Goal: Task Accomplishment & Management: Manage account settings

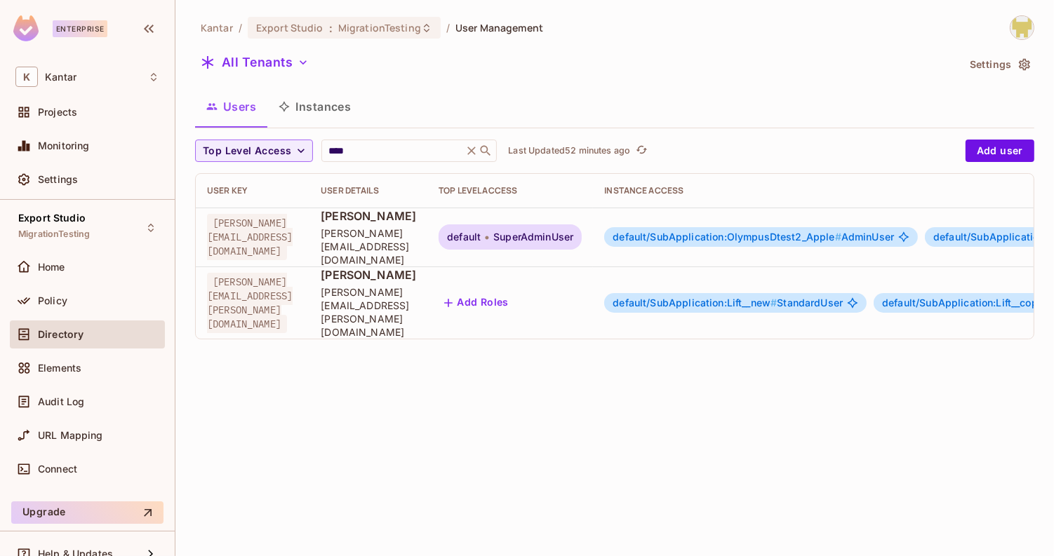
click at [573, 232] on span "SuperAdminUser" at bounding box center [533, 237] width 80 height 11
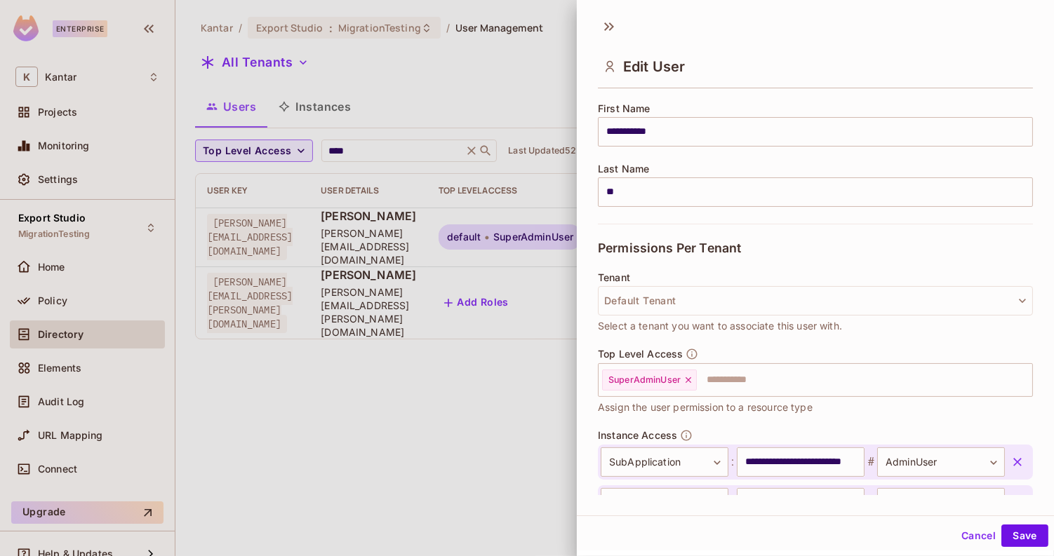
scroll to position [178, 0]
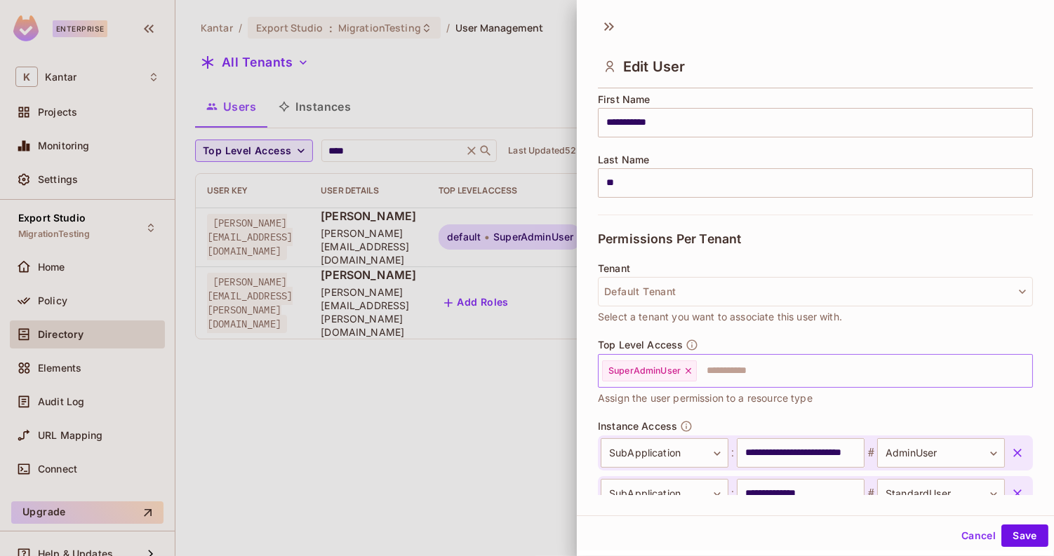
click at [690, 368] on icon at bounding box center [689, 371] width 6 height 6
click at [1009, 535] on button "Save" at bounding box center [1024, 536] width 47 height 22
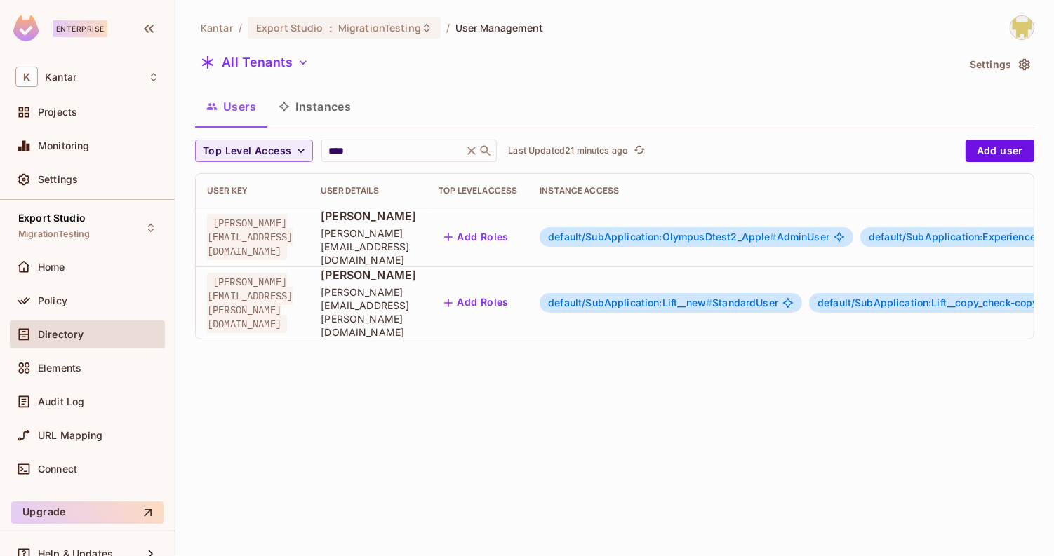
click at [514, 235] on button "Add Roles" at bounding box center [477, 237] width 76 height 22
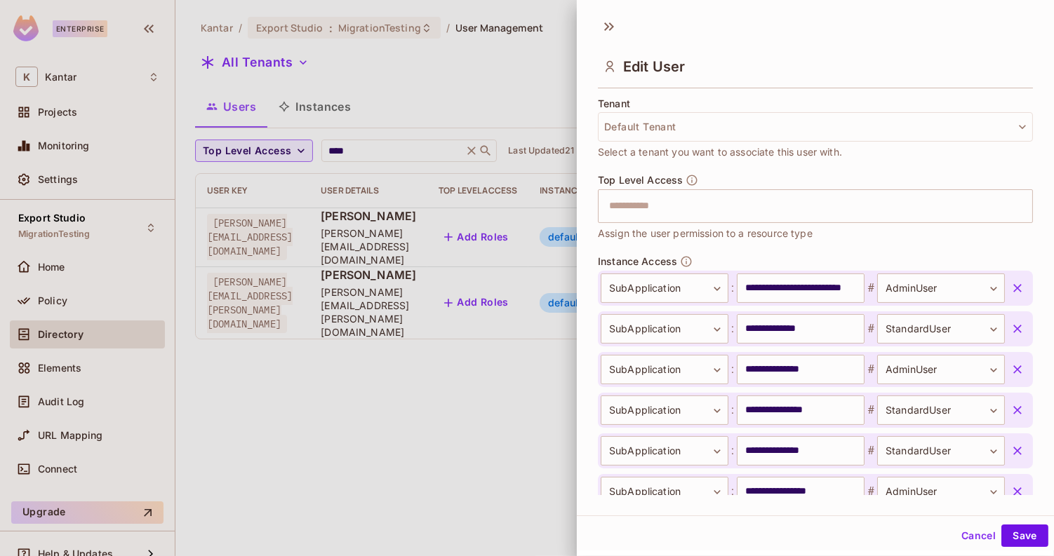
scroll to position [378, 0]
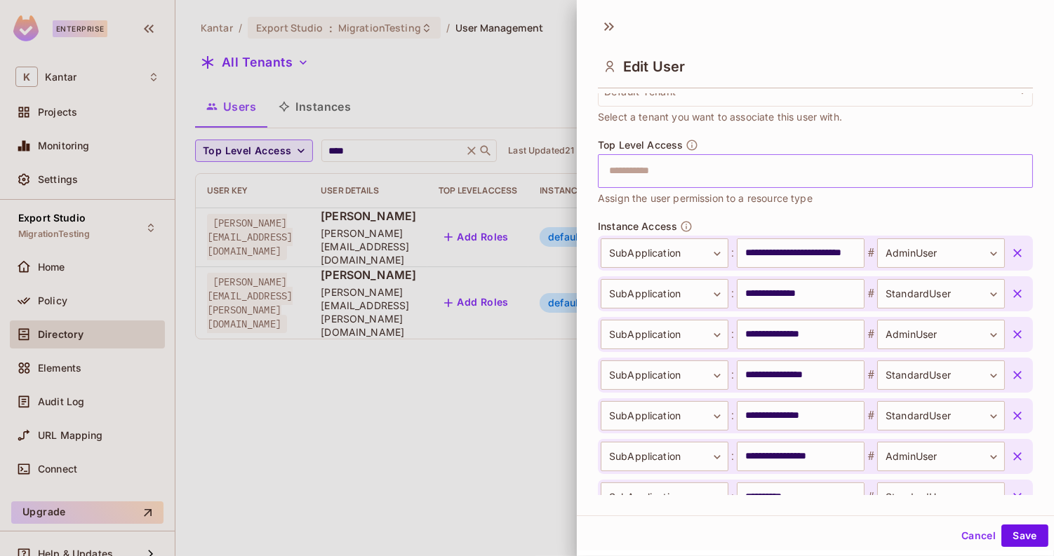
click at [693, 173] on input "text" at bounding box center [803, 171] width 405 height 28
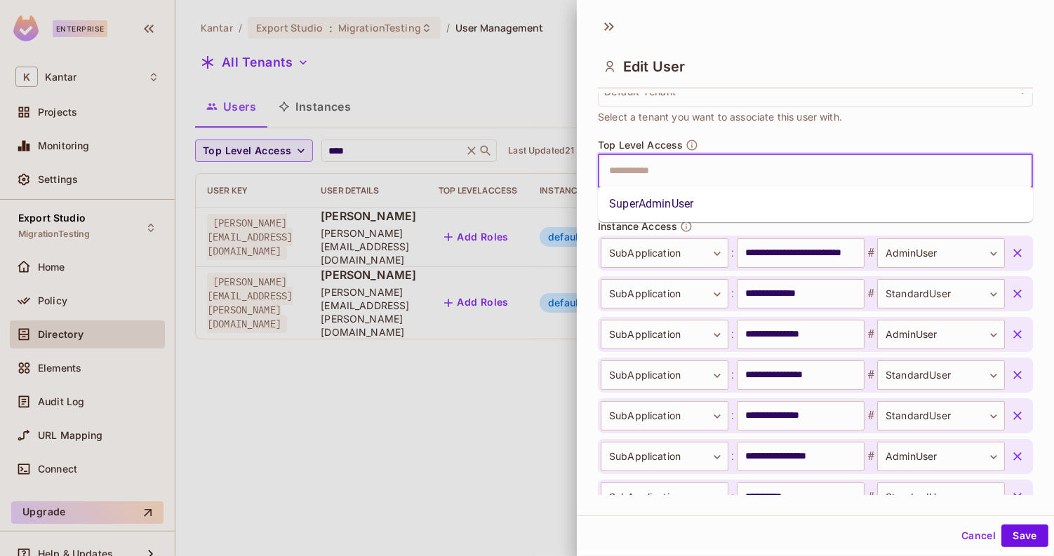
click at [695, 203] on li "SuperAdminUser" at bounding box center [815, 204] width 435 height 25
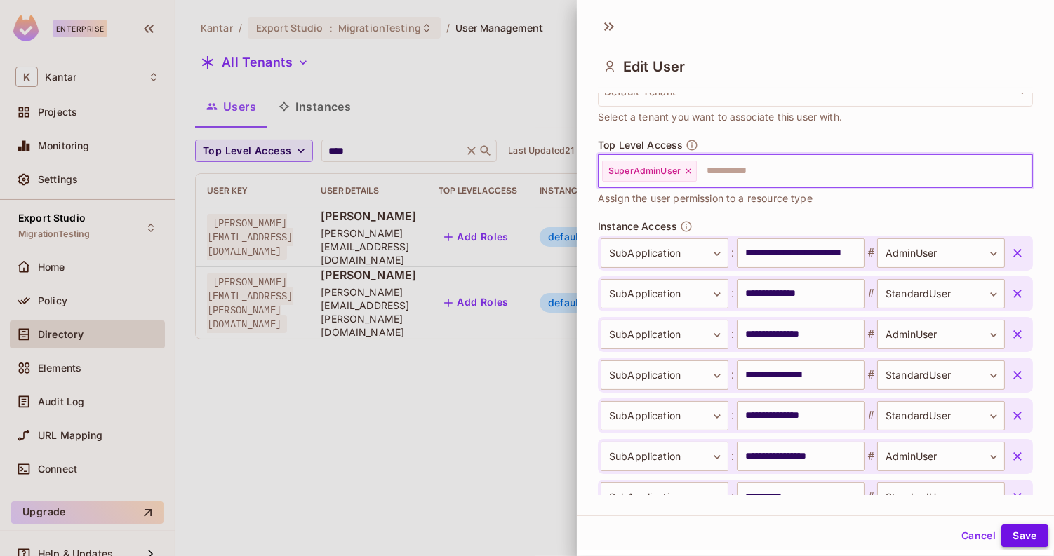
click at [1019, 538] on button "Save" at bounding box center [1024, 536] width 47 height 22
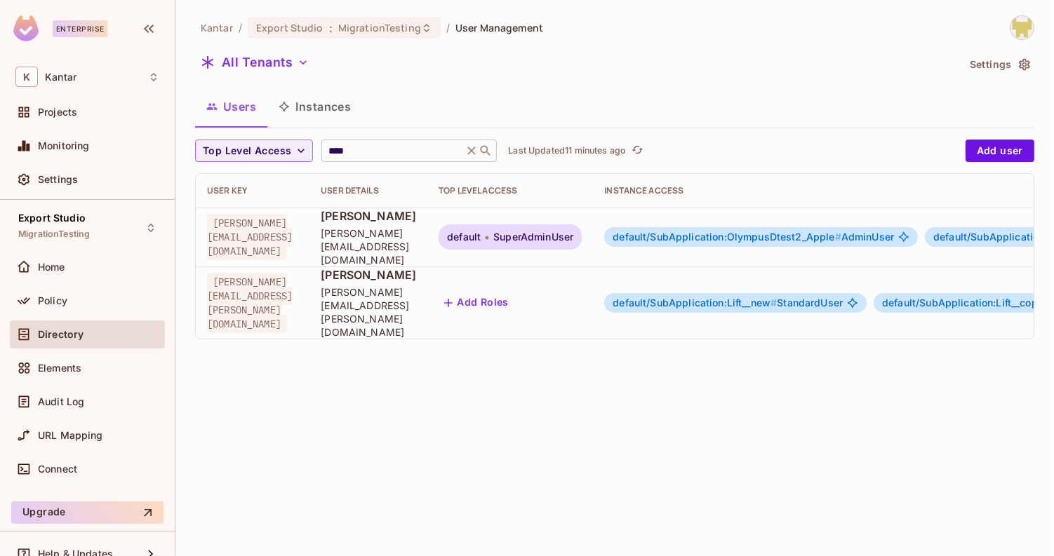
click at [380, 156] on input "****" at bounding box center [392, 151] width 133 height 14
click at [355, 115] on button "Instances" at bounding box center [314, 106] width 95 height 35
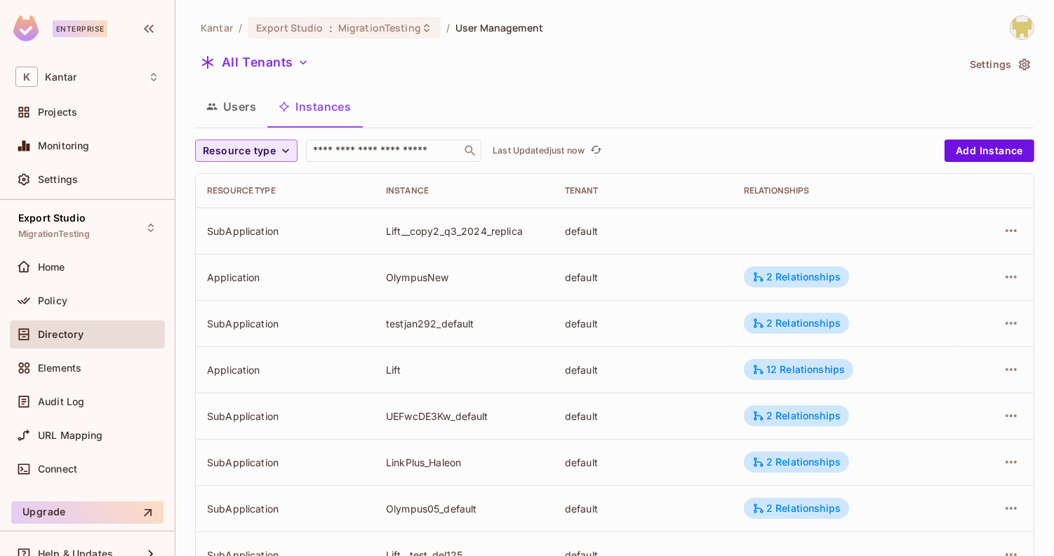
click at [247, 154] on span "Resource type" at bounding box center [239, 151] width 73 height 18
click at [248, 182] on span "Application" at bounding box center [242, 182] width 72 height 13
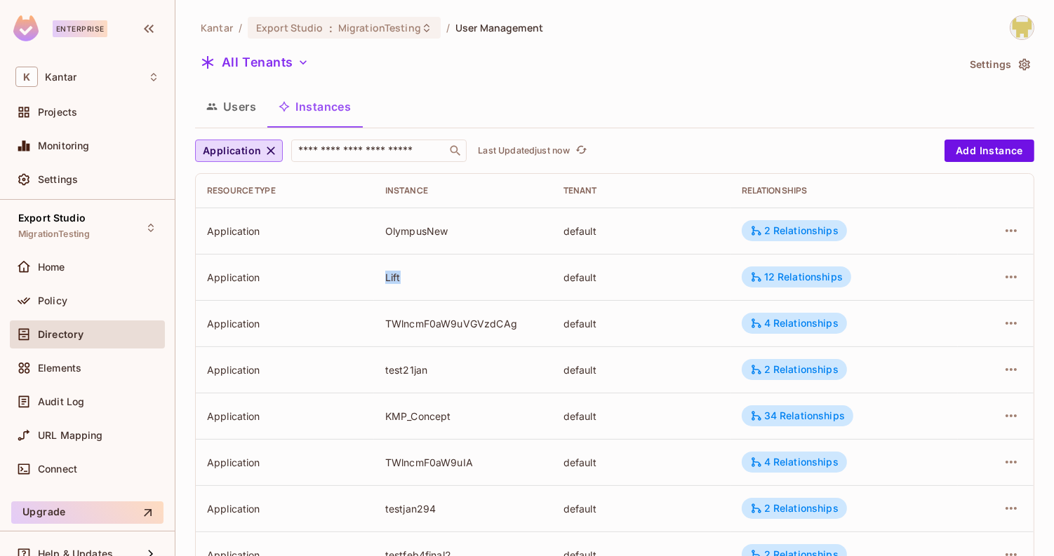
drag, startPoint x: 382, startPoint y: 282, endPoint x: 417, endPoint y: 282, distance: 34.4
click at [417, 282] on td "Lift" at bounding box center [463, 277] width 178 height 46
copy div "Lift"
click at [363, 156] on input "text" at bounding box center [368, 151] width 147 height 14
paste input "****"
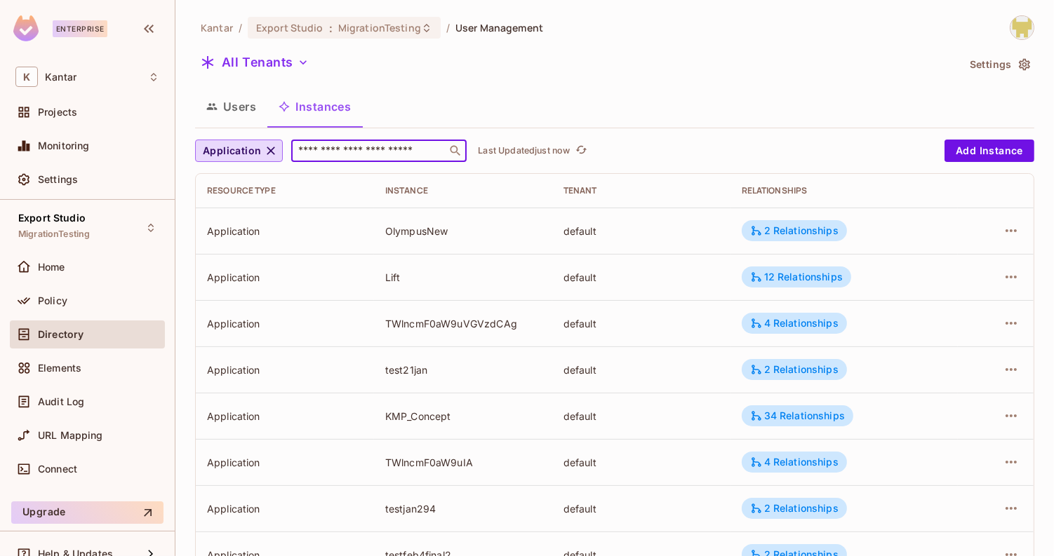
type input "****"
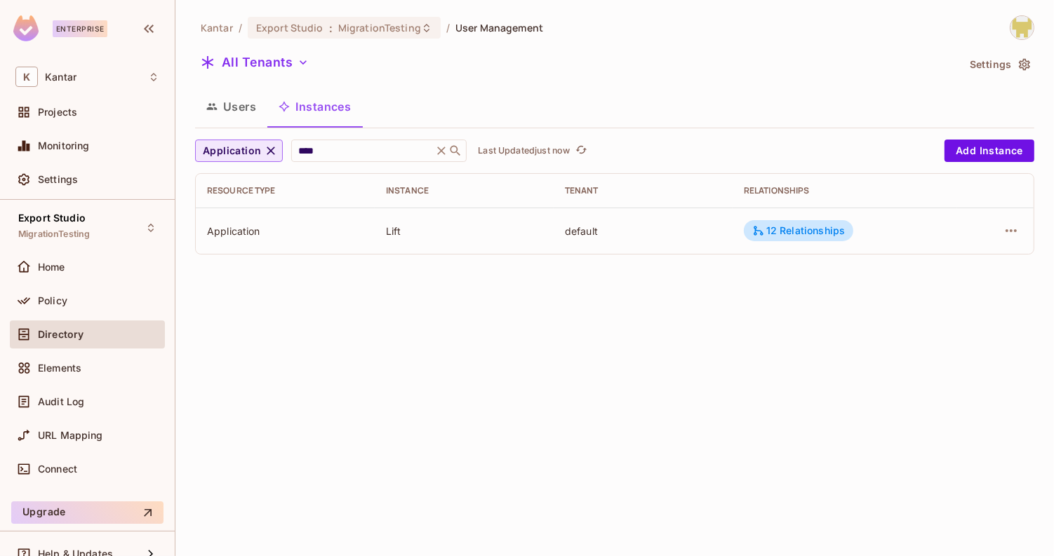
click at [267, 154] on icon "button" at bounding box center [271, 151] width 14 height 14
click at [330, 150] on input "****" at bounding box center [376, 151] width 133 height 14
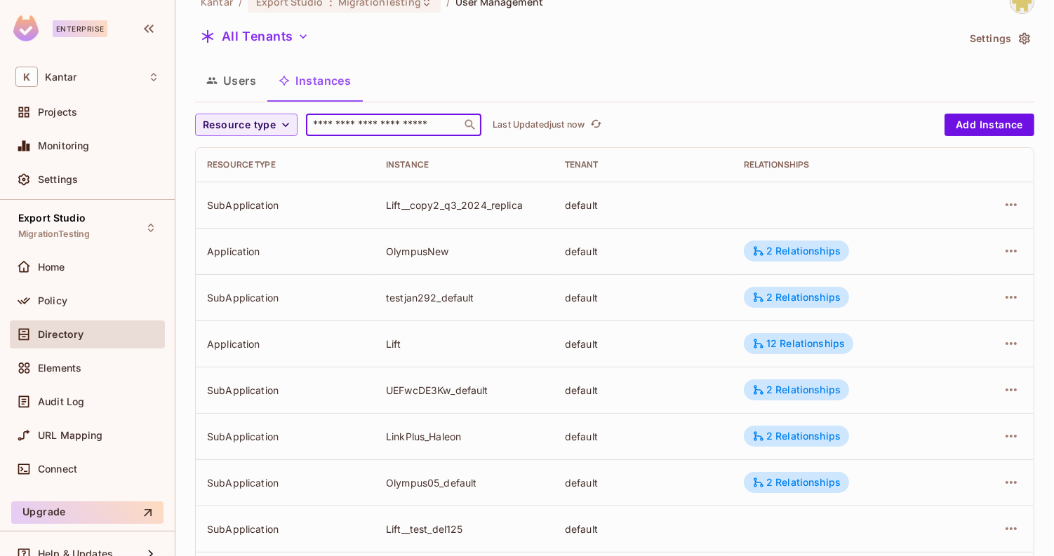
scroll to position [39, 0]
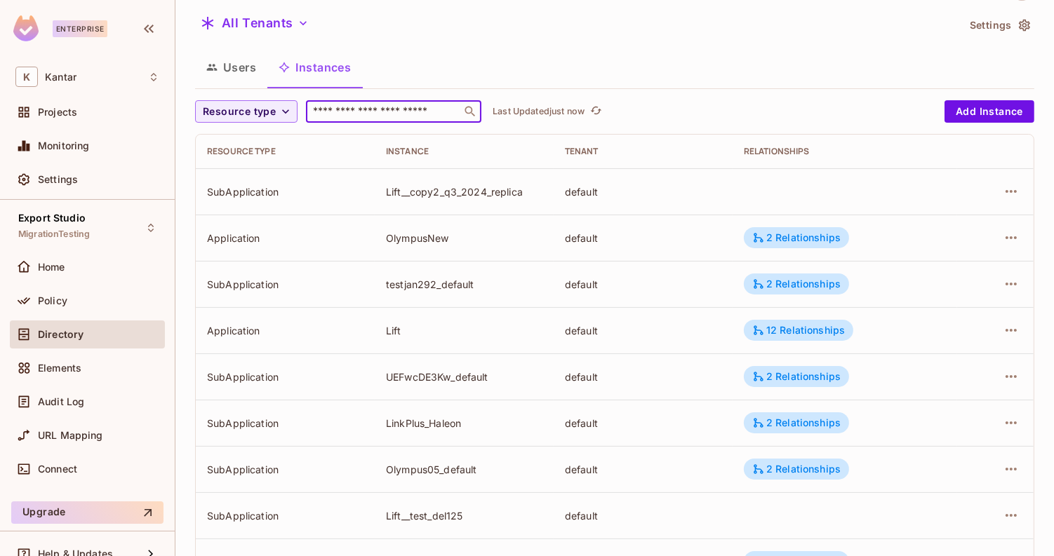
click at [400, 423] on div "LinkPlus_Haleon" at bounding box center [464, 423] width 156 height 13
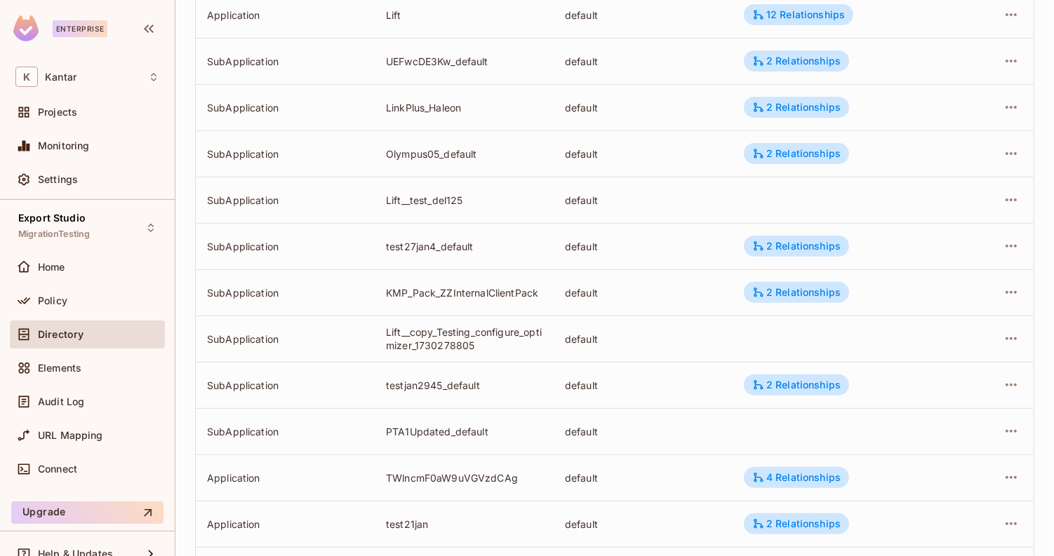
scroll to position [0, 0]
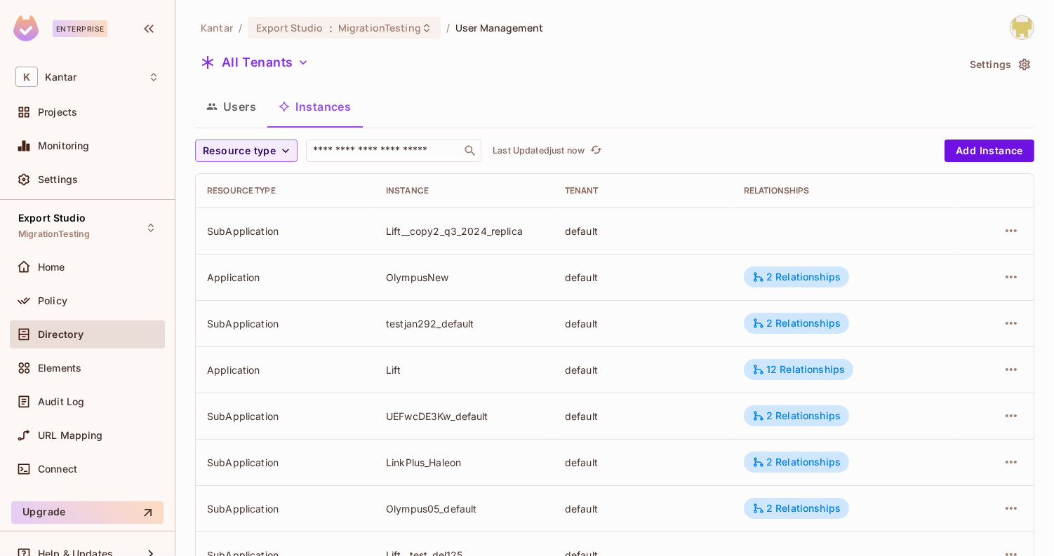
click at [421, 106] on div "Users Instances" at bounding box center [614, 106] width 839 height 35
click at [753, 277] on div "2 Relationships" at bounding box center [796, 277] width 105 height 21
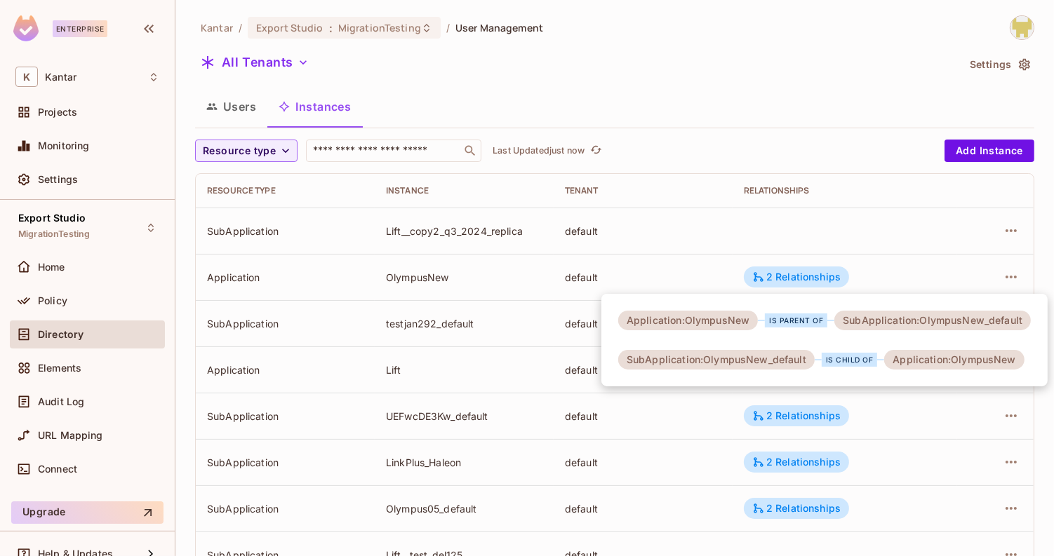
click at [702, 279] on div at bounding box center [527, 278] width 1054 height 556
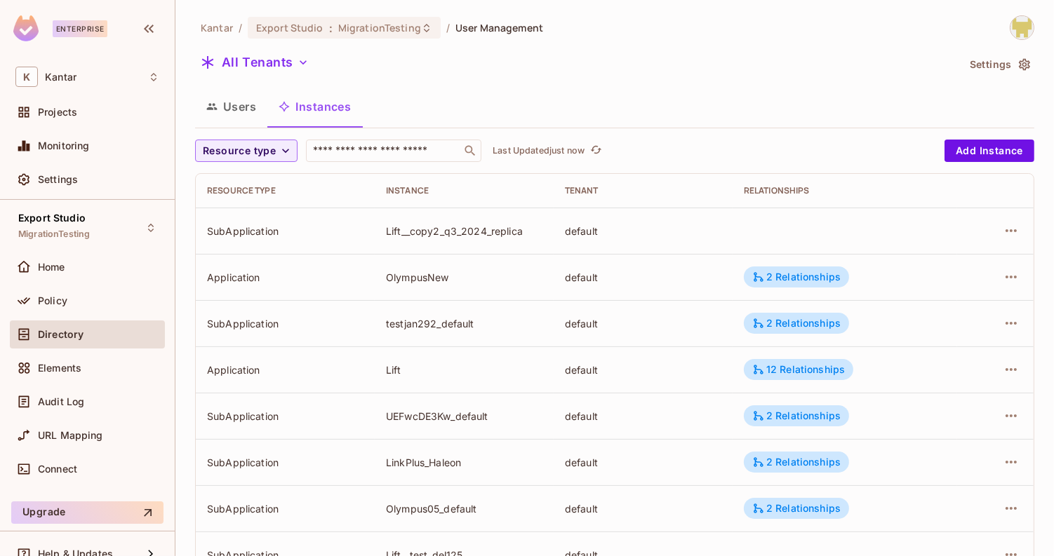
click at [264, 112] on button "Users" at bounding box center [231, 106] width 72 height 35
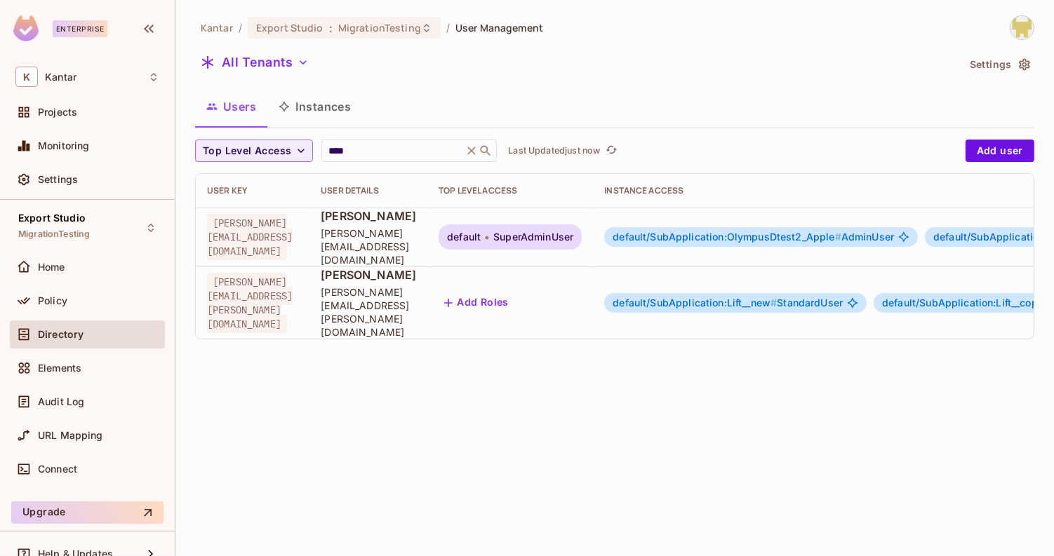
click at [576, 236] on div "default SuperAdminUser" at bounding box center [510, 237] width 143 height 25
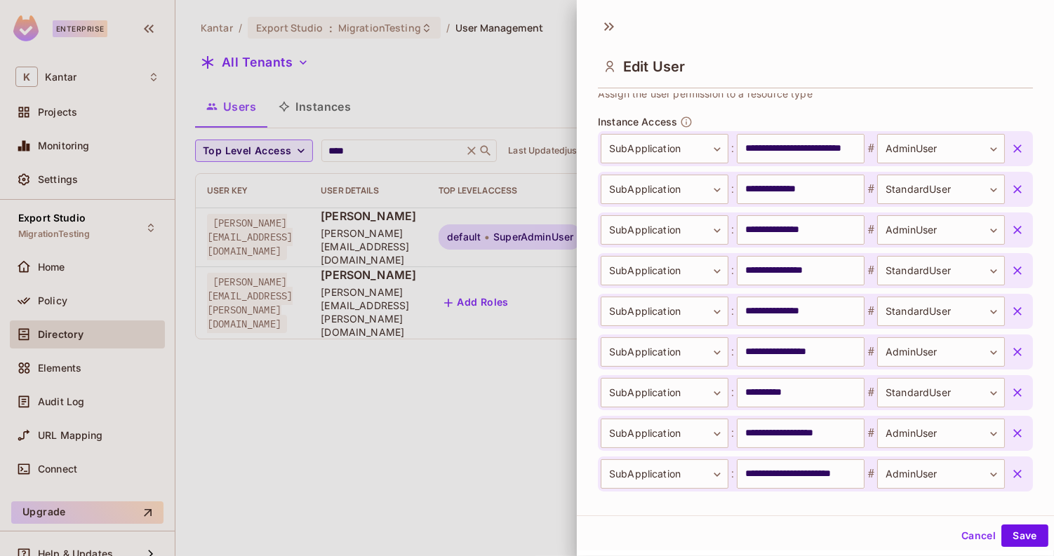
scroll to position [484, 0]
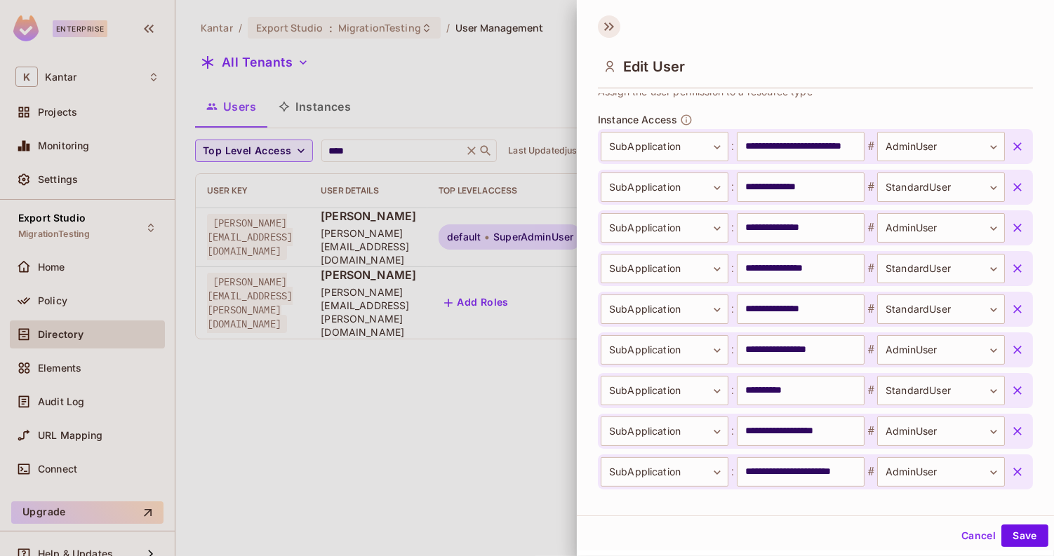
click at [603, 25] on icon at bounding box center [609, 26] width 22 height 22
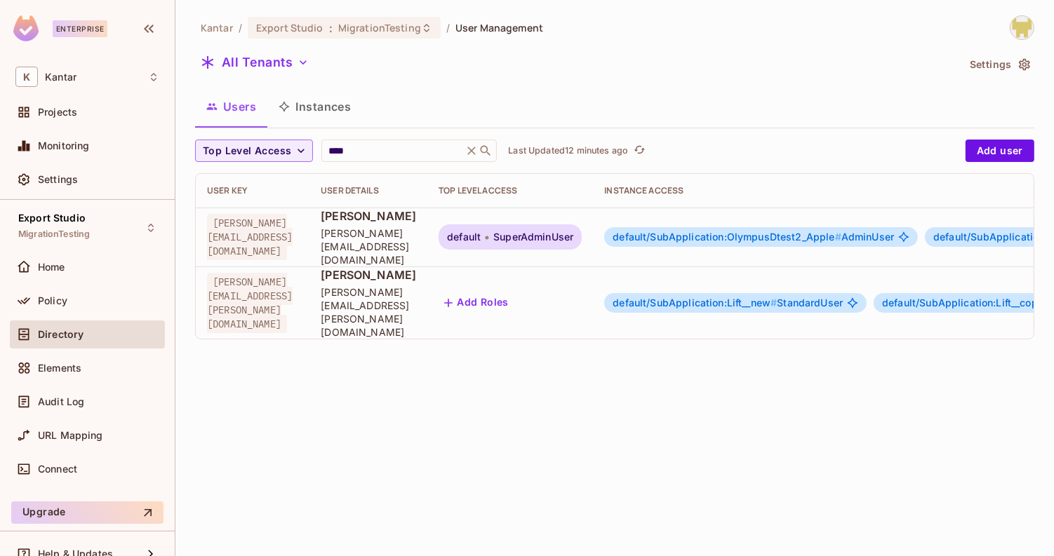
click at [322, 116] on button "Instances" at bounding box center [314, 106] width 95 height 35
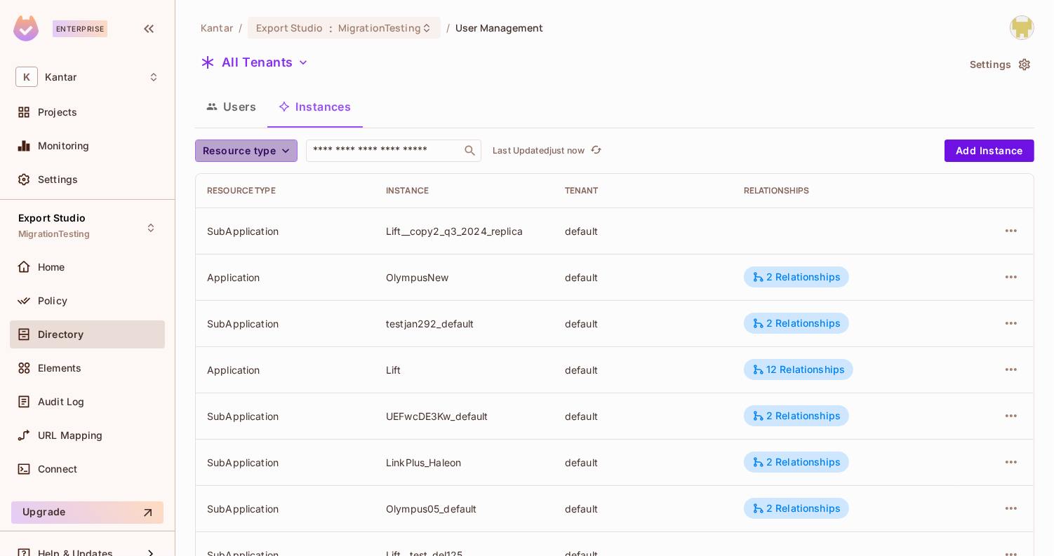
click at [275, 150] on button "Resource type" at bounding box center [246, 151] width 102 height 22
click at [260, 172] on li "Application" at bounding box center [242, 183] width 94 height 30
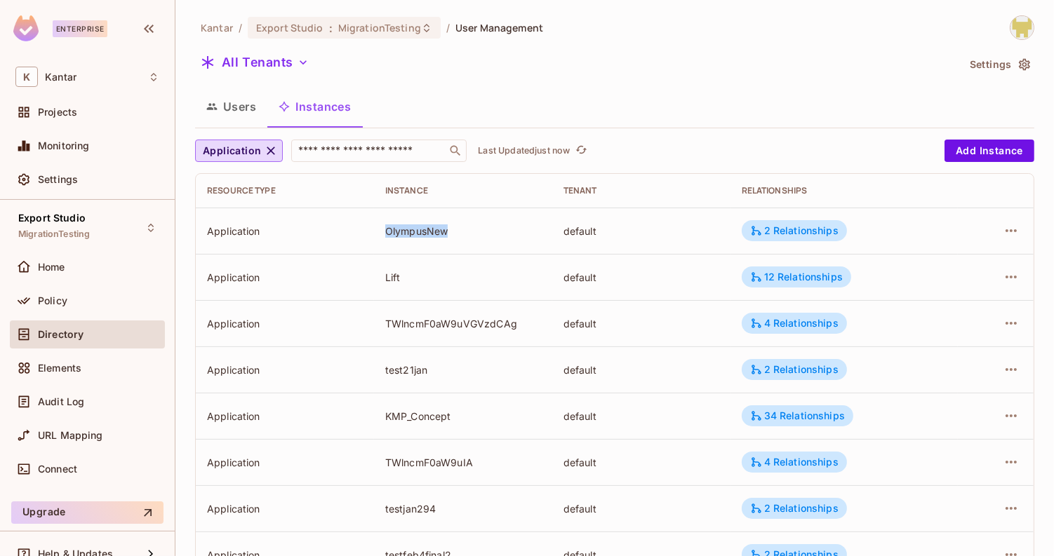
drag, startPoint x: 386, startPoint y: 232, endPoint x: 453, endPoint y: 232, distance: 67.4
click at [453, 232] on div "OlympusNew" at bounding box center [463, 231] width 156 height 13
click at [403, 231] on div "OlympusNew" at bounding box center [463, 231] width 156 height 13
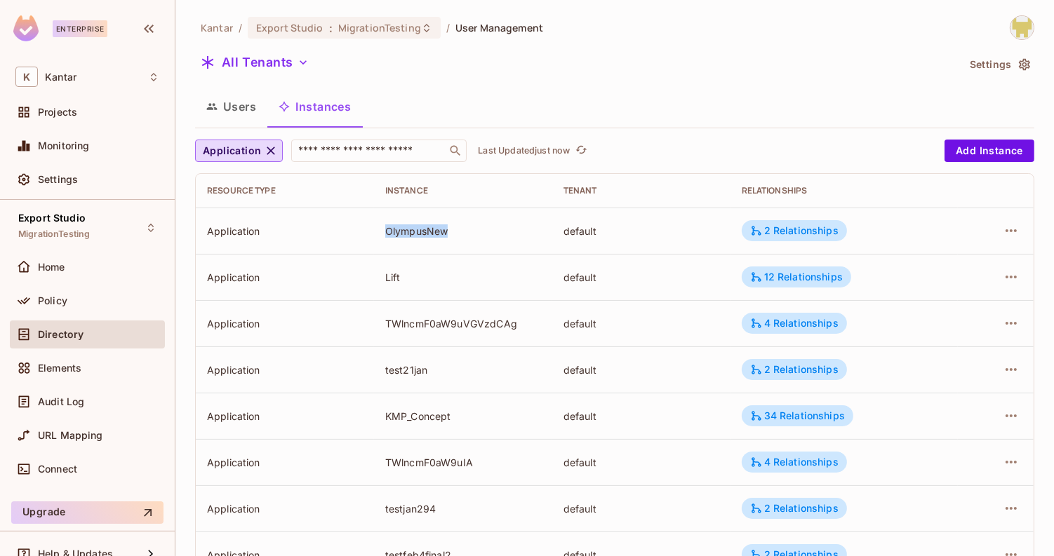
click at [462, 233] on div "OlympusNew" at bounding box center [463, 231] width 156 height 13
click at [1009, 234] on icon "button" at bounding box center [1011, 230] width 17 height 17
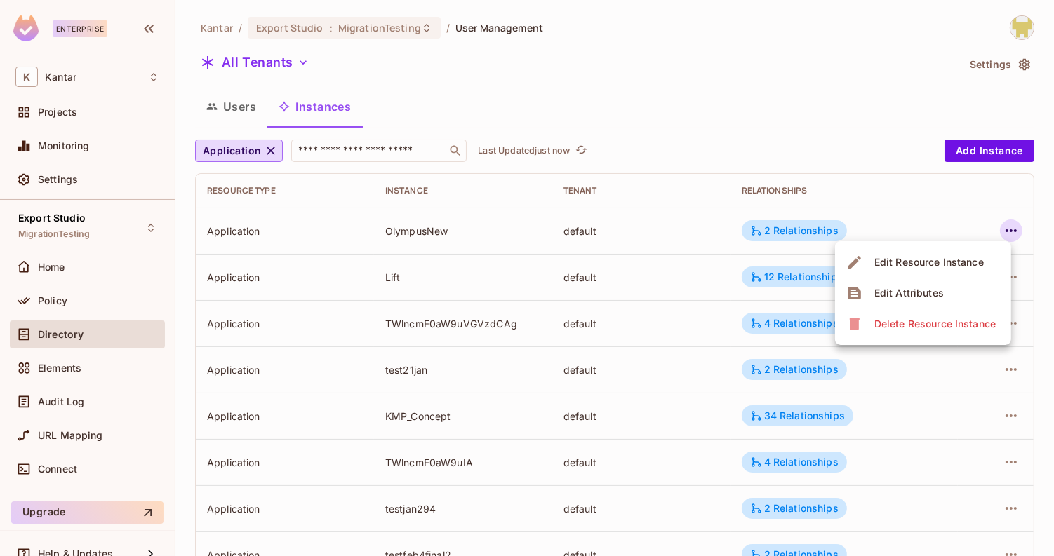
click at [915, 294] on div "Edit Attributes" at bounding box center [908, 293] width 69 height 14
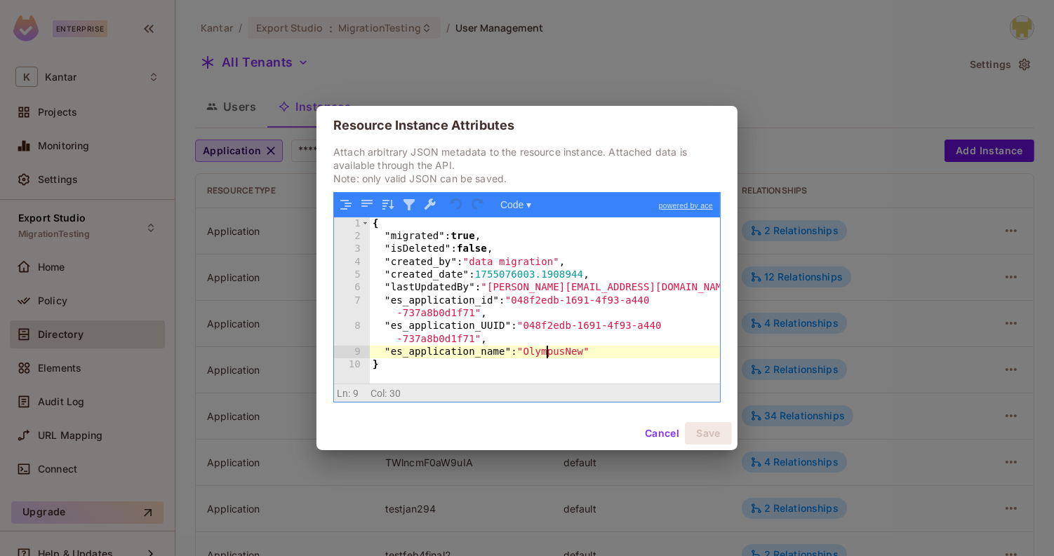
click at [545, 354] on div "{ "migrated" : true , "isDeleted" : false , "created_by" : "data migration" , "…" at bounding box center [545, 314] width 351 height 193
click at [612, 349] on div "{ "migrated" : true , "isDeleted" : false , "created_by" : "data migration" , "…" at bounding box center [545, 314] width 351 height 193
click at [652, 438] on button "Cancel" at bounding box center [662, 433] width 46 height 22
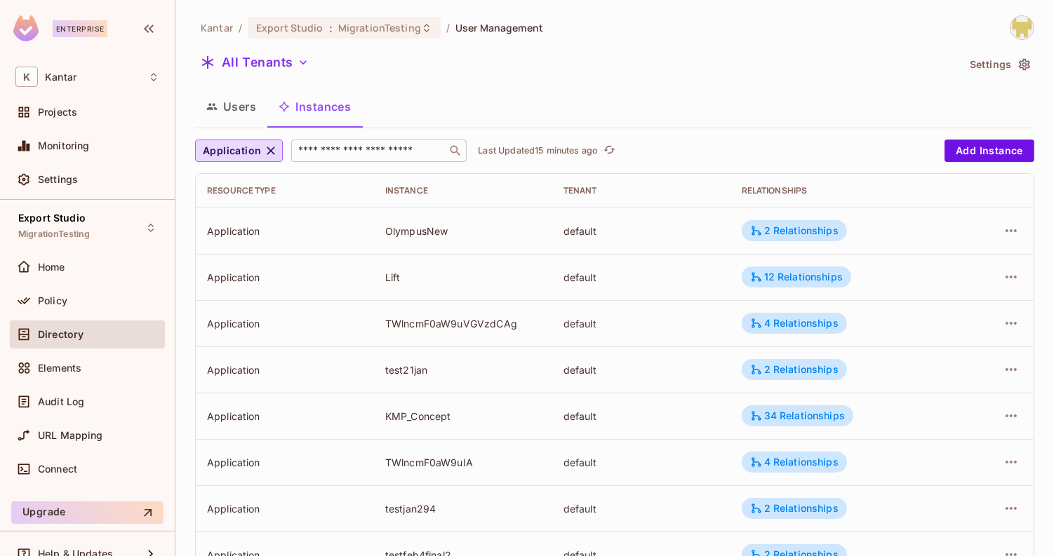
click at [340, 149] on input "text" at bounding box center [368, 151] width 147 height 14
type input "*****"
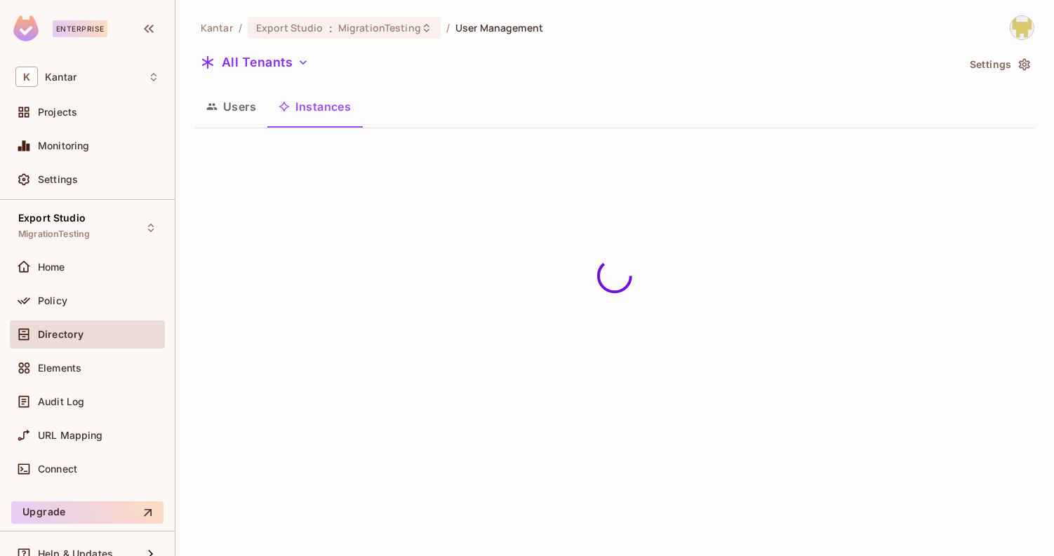
click at [453, 93] on div "Users Instances" at bounding box center [614, 106] width 839 height 35
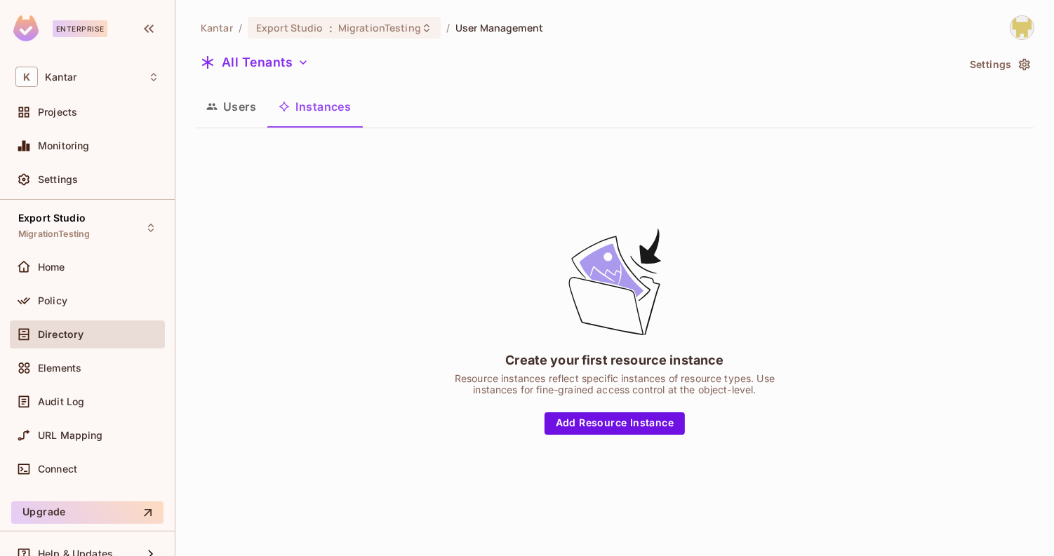
click at [232, 107] on button "Users" at bounding box center [231, 106] width 72 height 35
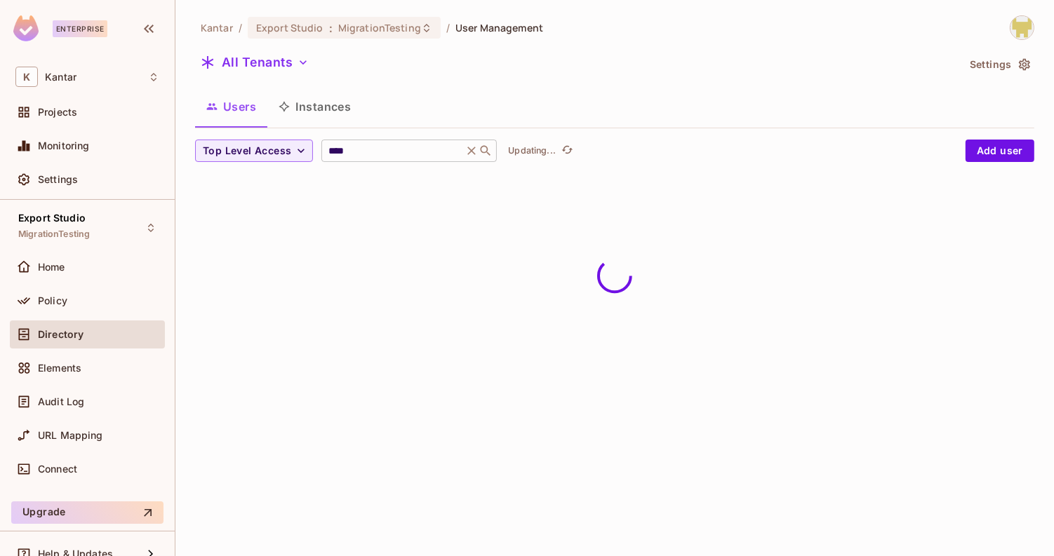
click at [349, 149] on input "****" at bounding box center [392, 151] width 133 height 14
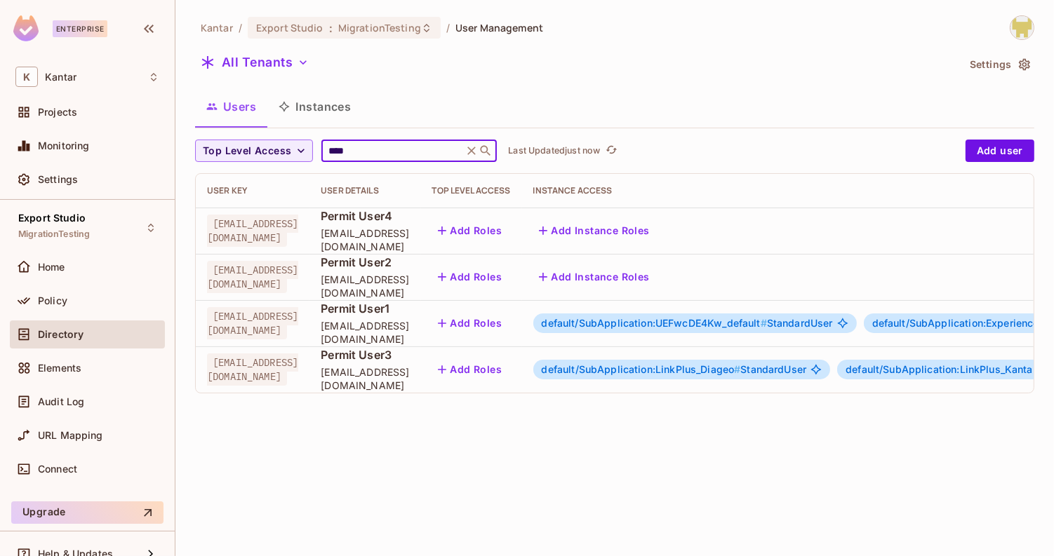
click at [425, 120] on div "Users Instances" at bounding box center [614, 106] width 839 height 35
click at [686, 321] on span "default/SubApplication:UEFwcDE4Kw_default #" at bounding box center [654, 323] width 225 height 12
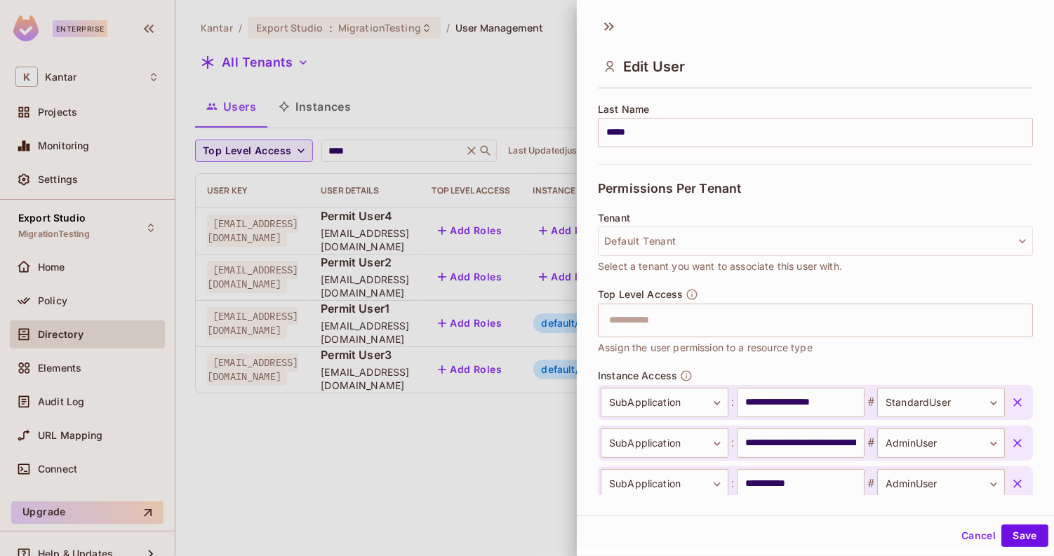
scroll to position [310, 0]
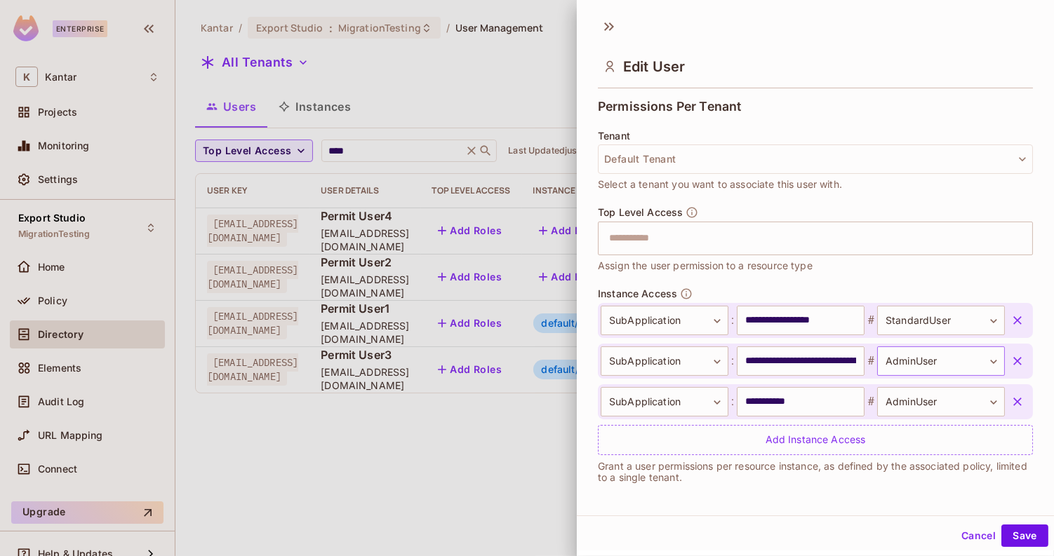
click at [905, 360] on body "**********" at bounding box center [527, 278] width 1054 height 556
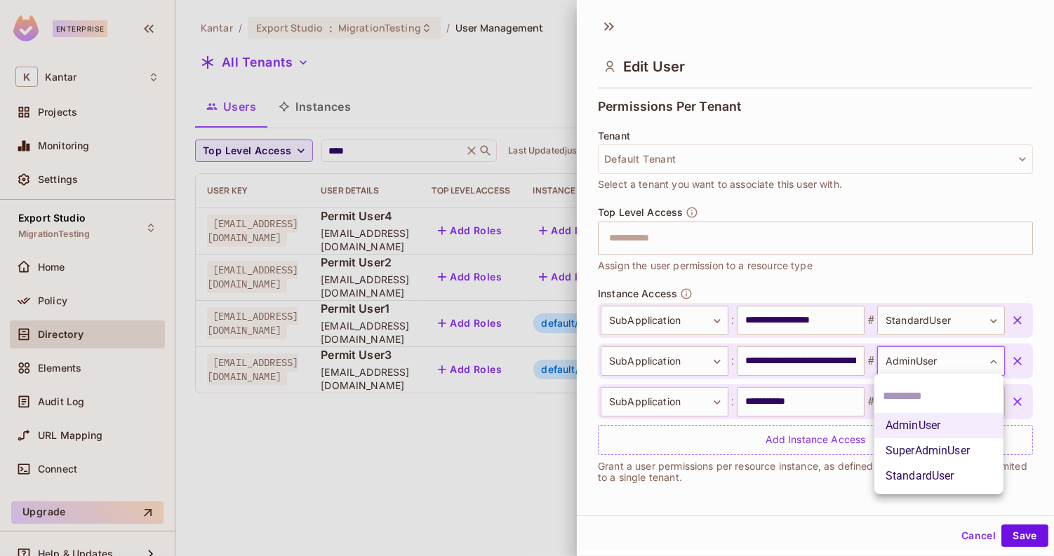
click at [905, 359] on div at bounding box center [527, 278] width 1054 height 556
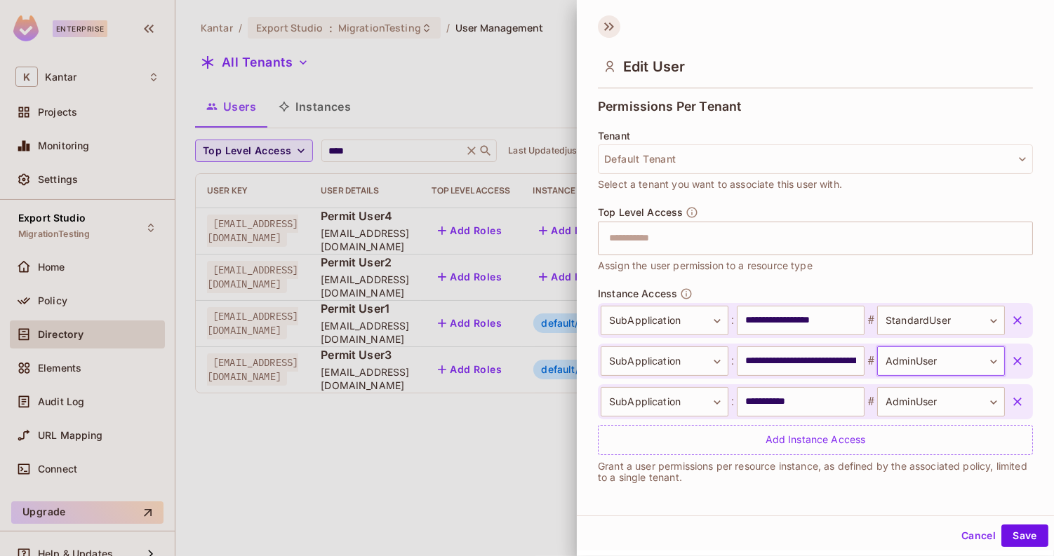
click at [608, 36] on icon at bounding box center [609, 26] width 22 height 22
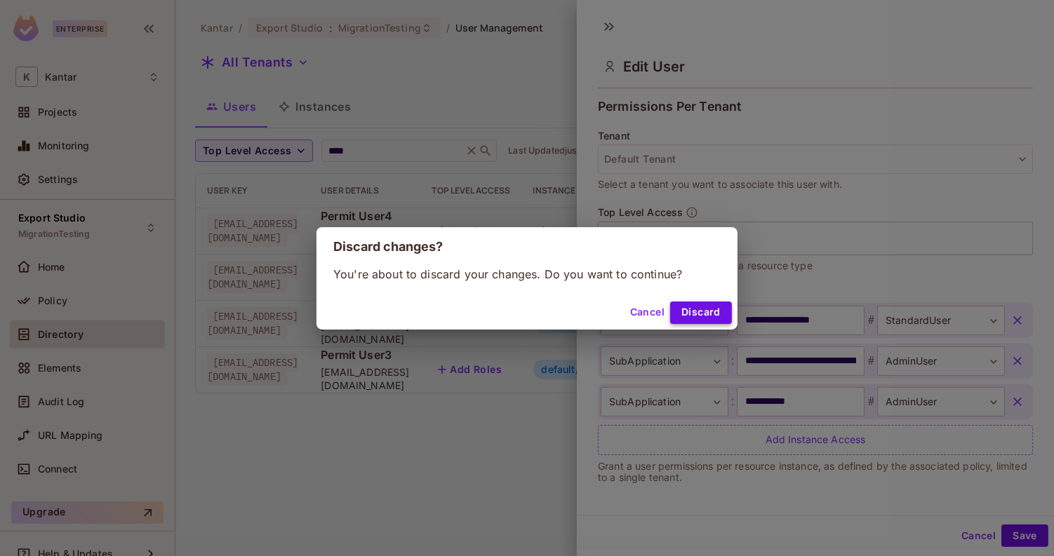
click at [699, 306] on button "Discard" at bounding box center [701, 313] width 62 height 22
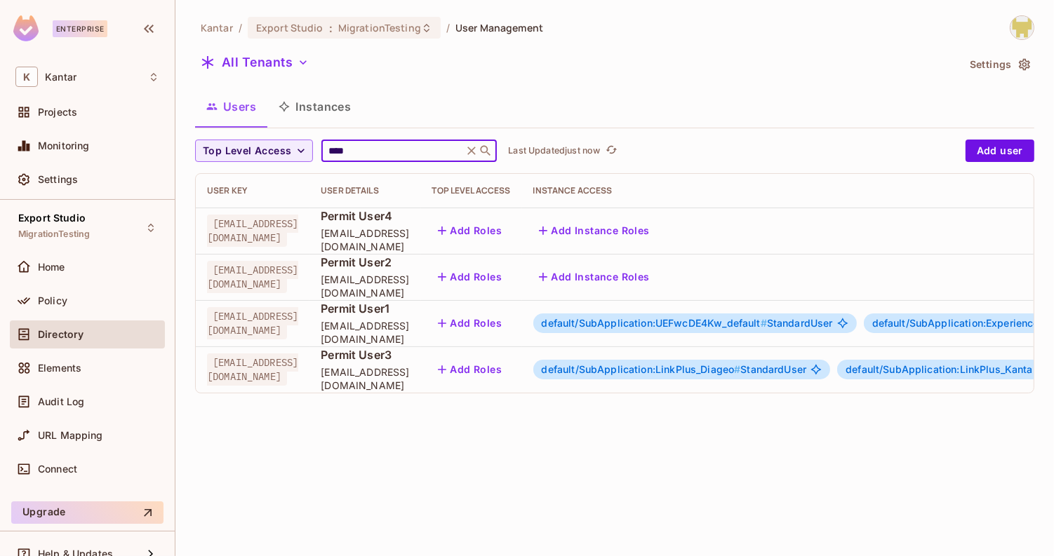
click at [387, 152] on input "****" at bounding box center [392, 151] width 133 height 14
type input "*****"
click at [639, 326] on span "default/SubApplication:UEFwcDE4Kw_default #" at bounding box center [654, 323] width 225 height 12
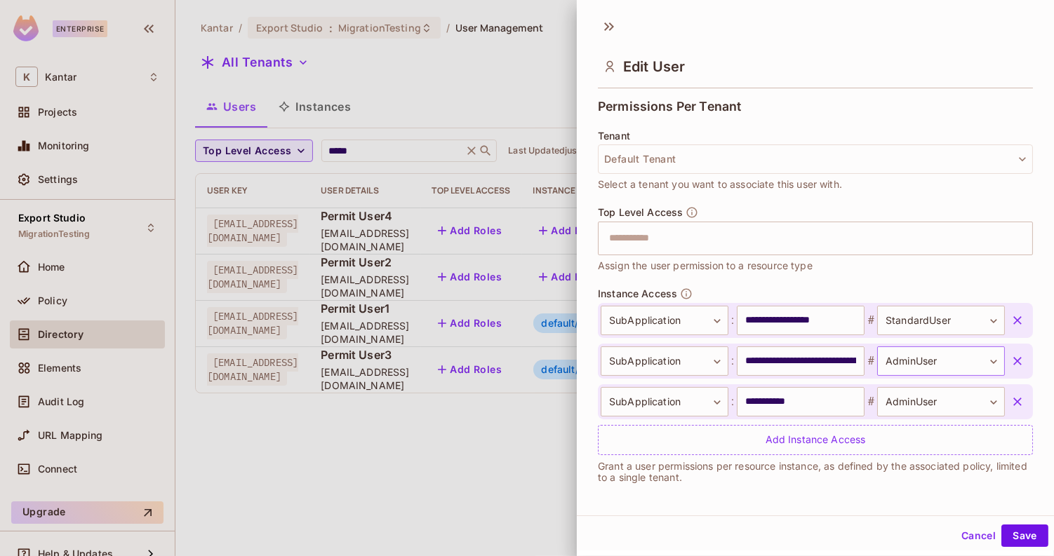
click at [911, 355] on body "**********" at bounding box center [527, 278] width 1054 height 556
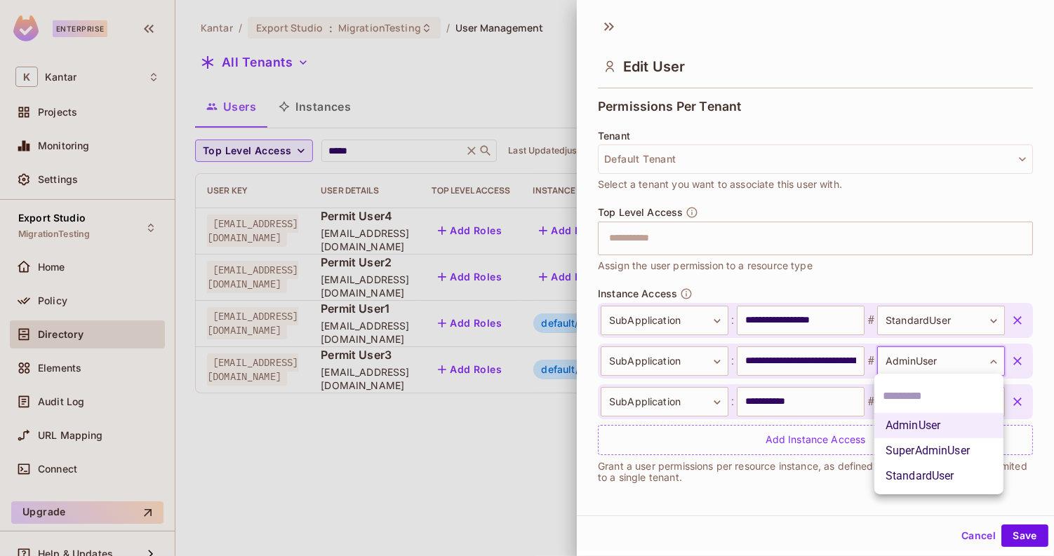
click at [902, 359] on div at bounding box center [527, 278] width 1054 height 556
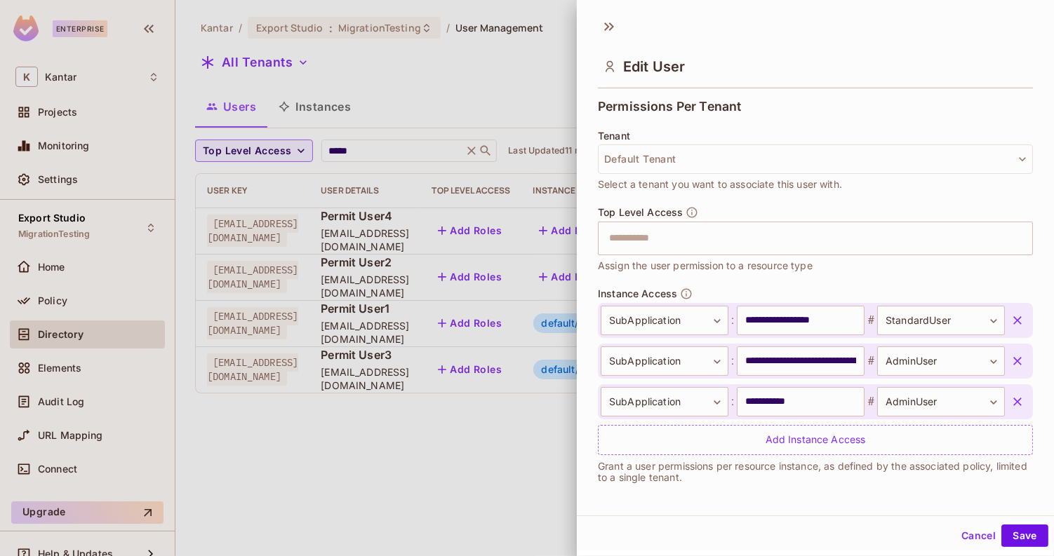
scroll to position [0, 0]
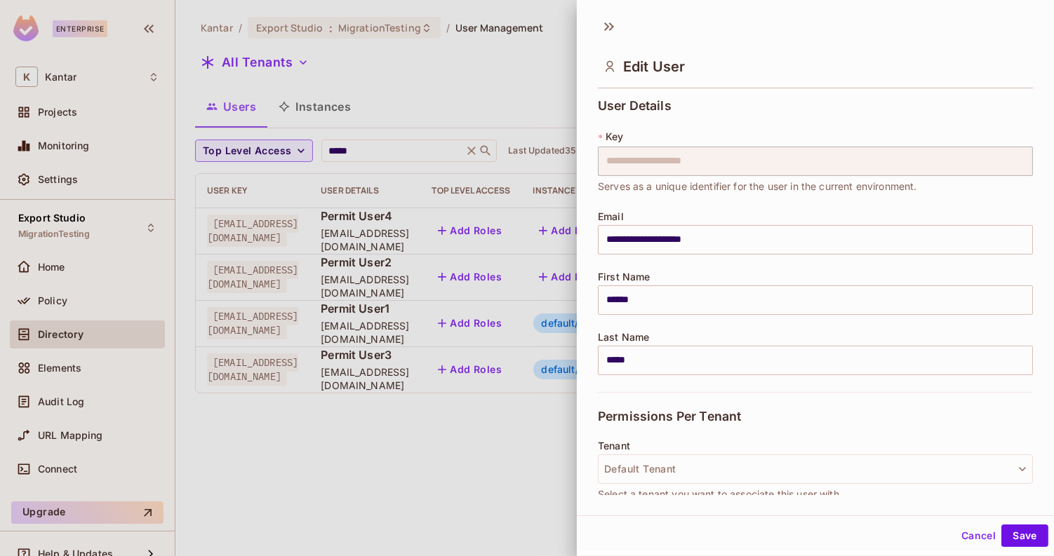
click at [730, 43] on div "Edit User" at bounding box center [815, 66] width 435 height 46
